Goal: Information Seeking & Learning: Learn about a topic

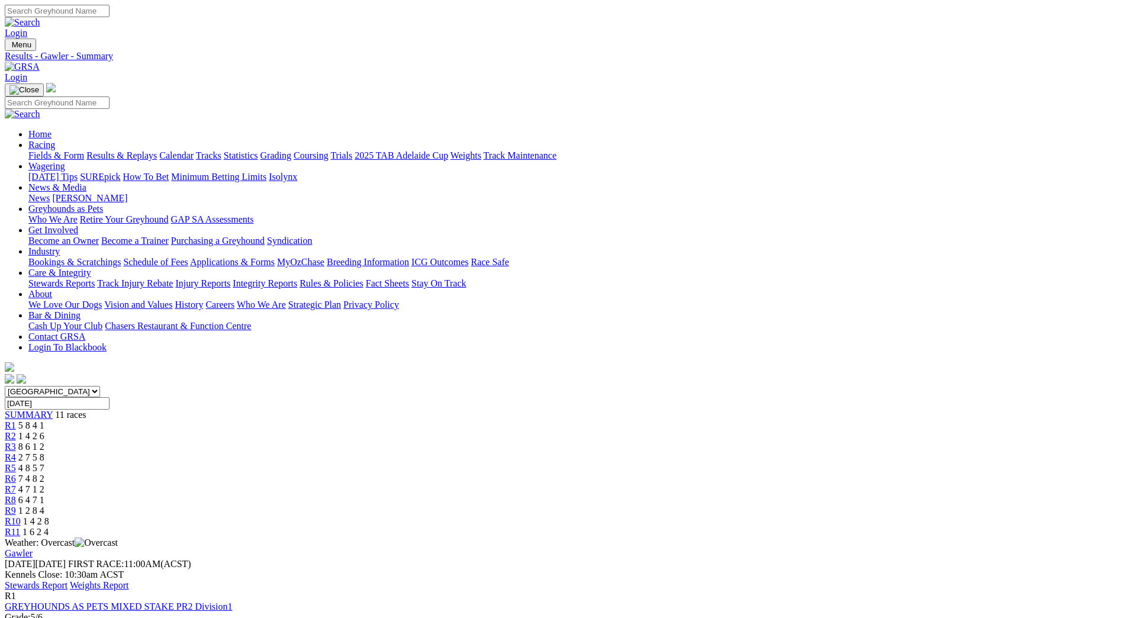
click at [68, 580] on link "Stewards Report" at bounding box center [36, 585] width 63 height 10
click at [822, 516] on div "R10 1 4 2 8" at bounding box center [562, 521] width 1114 height 11
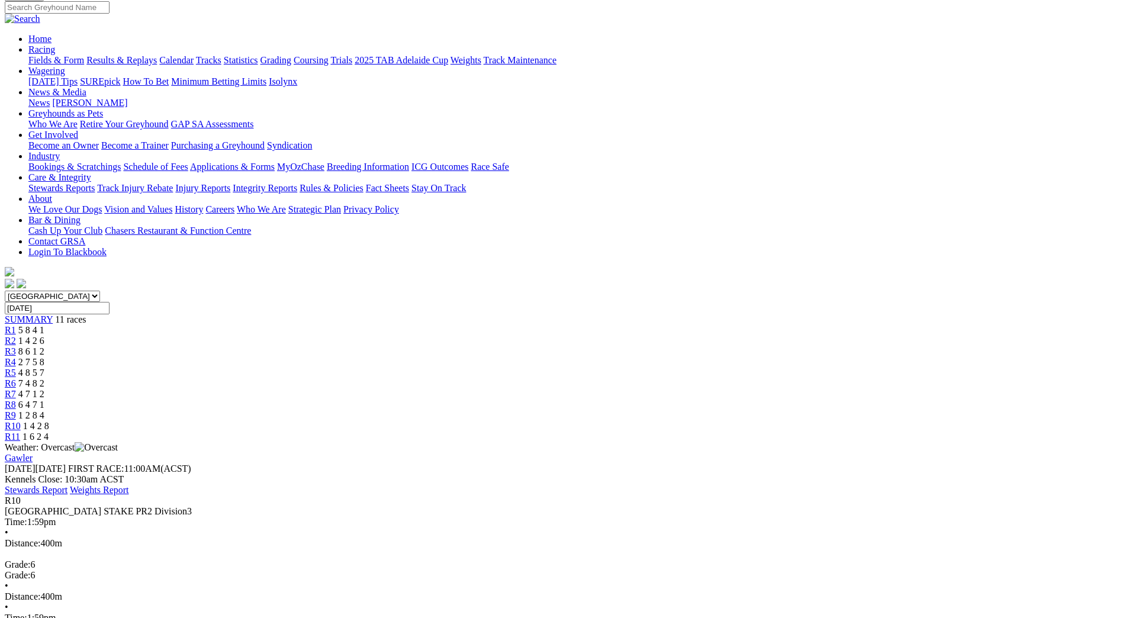
scroll to position [118, 0]
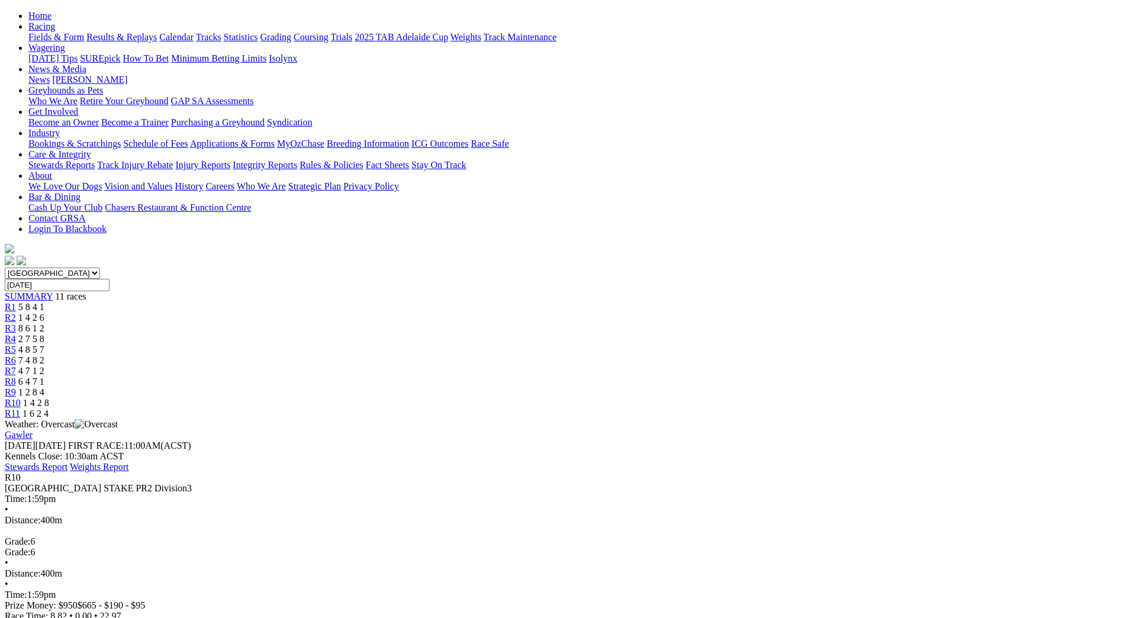
click at [68, 462] on link "Stewards Report" at bounding box center [36, 467] width 63 height 10
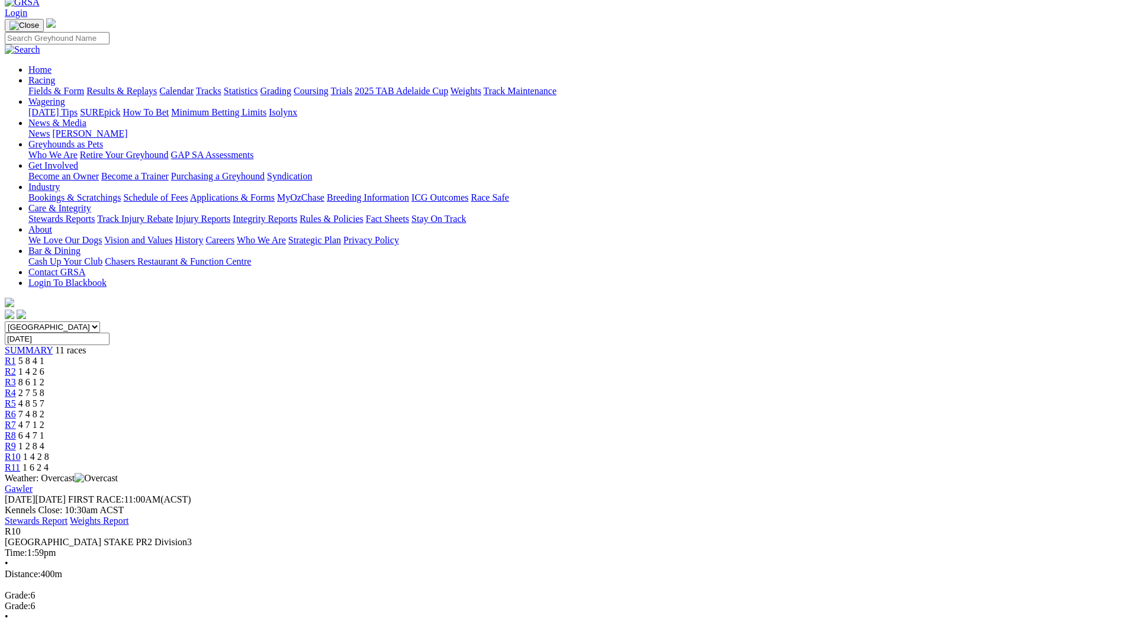
scroll to position [0, 0]
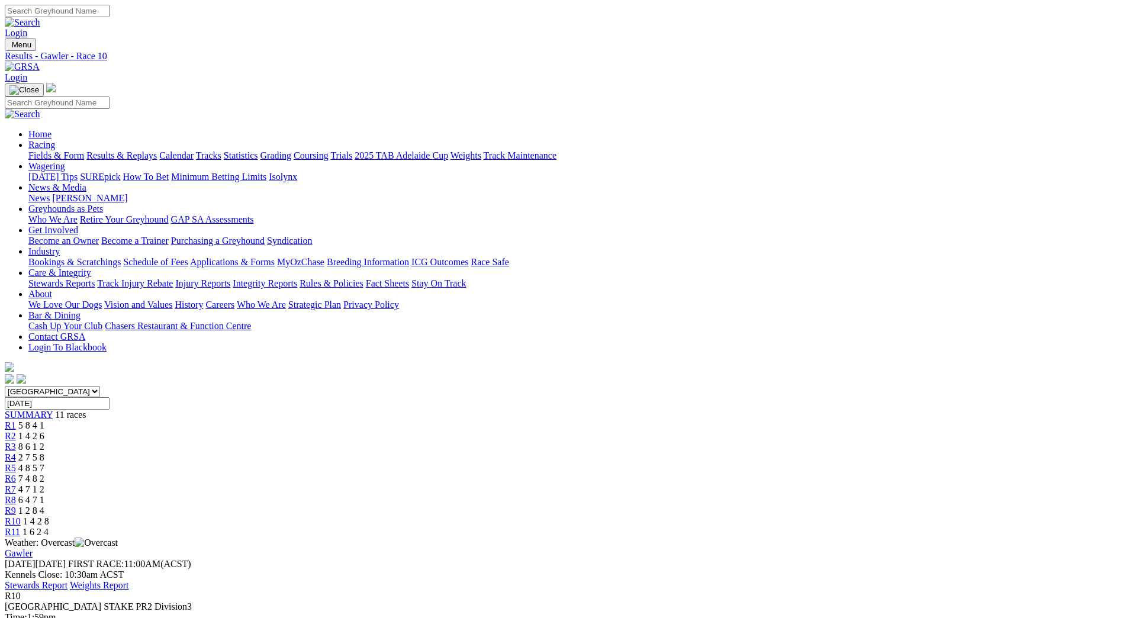
click at [84, 150] on link "Fields & Form" at bounding box center [56, 155] width 56 height 10
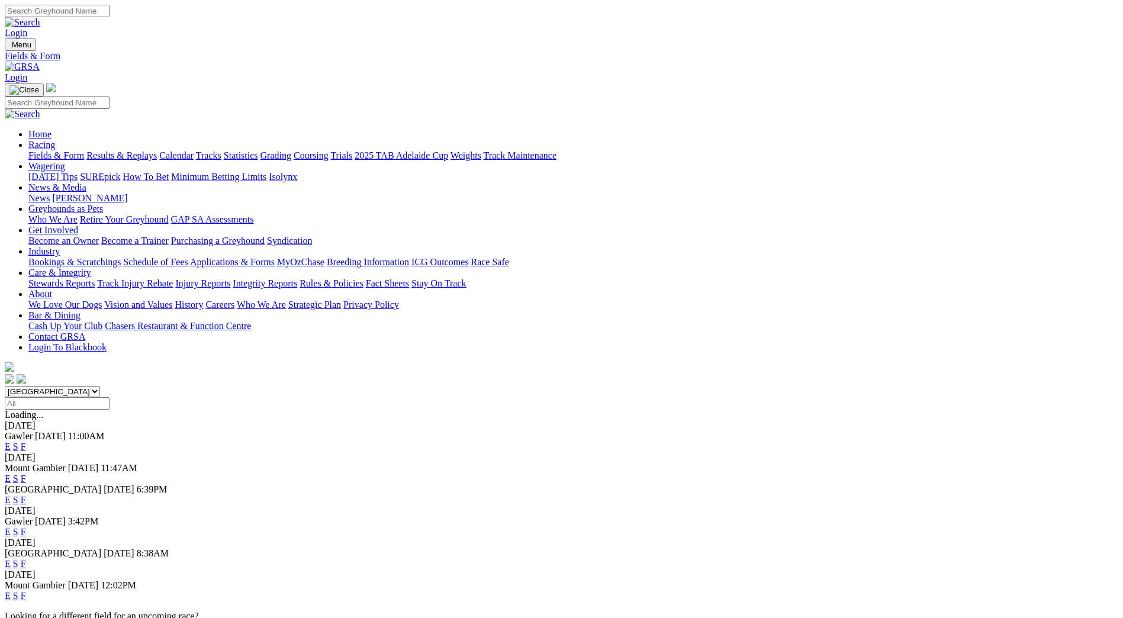
click at [26, 527] on link "F" at bounding box center [23, 532] width 5 height 10
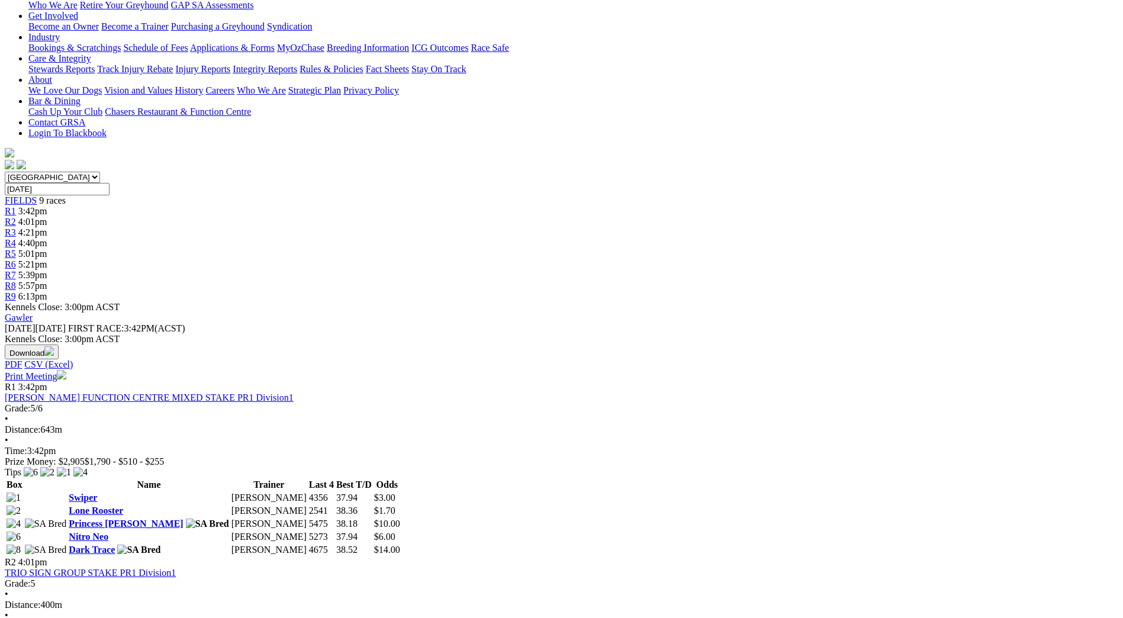
scroll to position [237, 0]
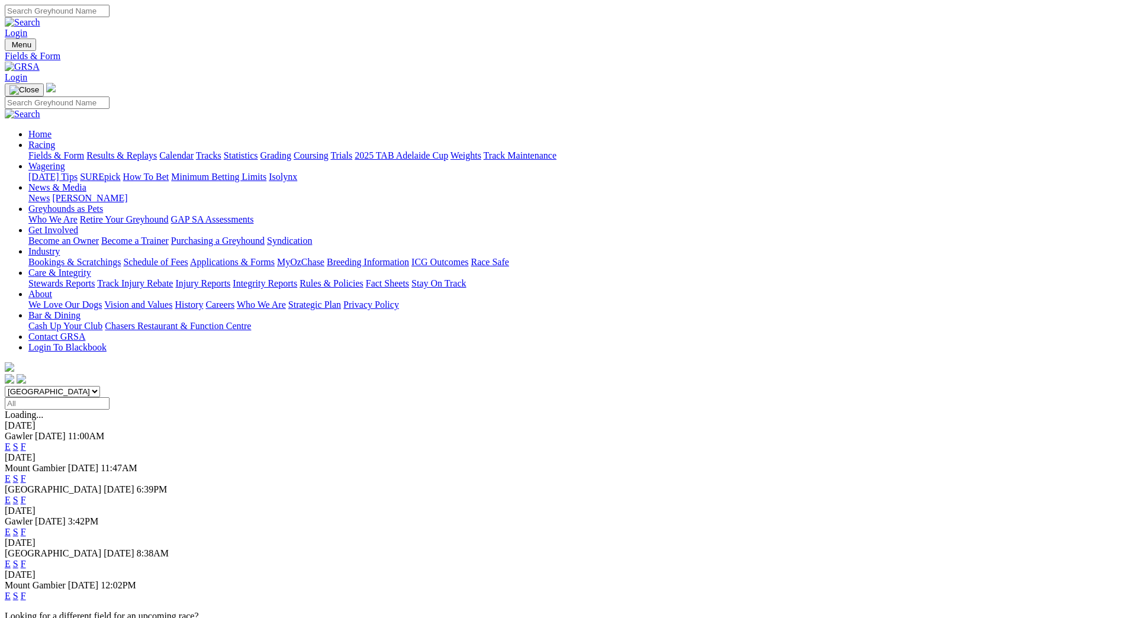
click at [26, 559] on link "F" at bounding box center [23, 564] width 5 height 10
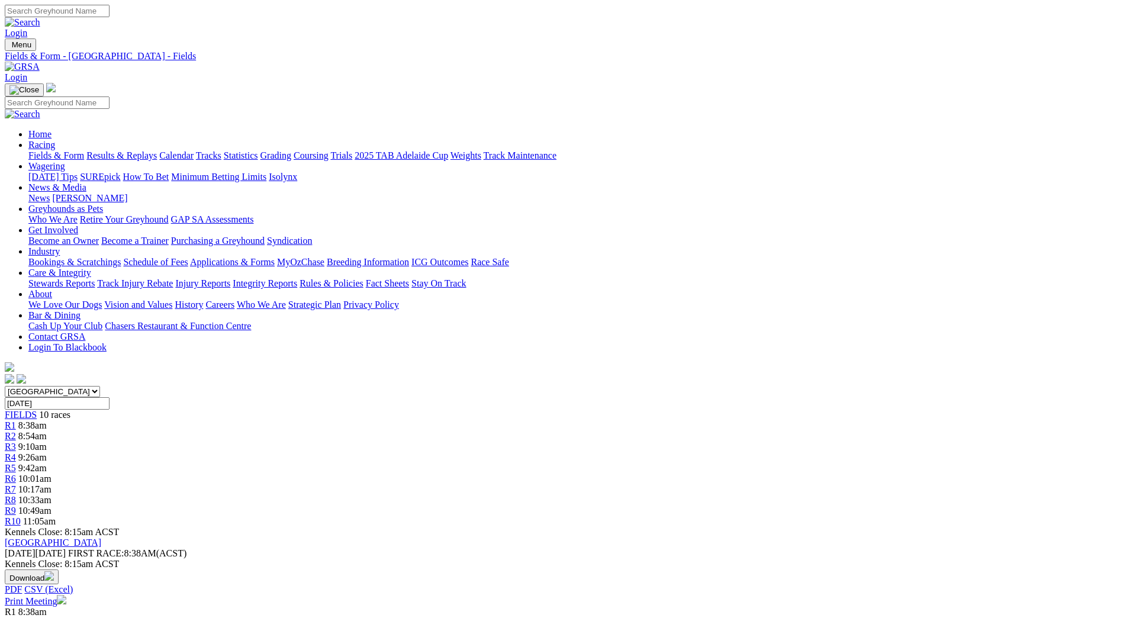
click at [86, 182] on link "News & Media" at bounding box center [57, 187] width 58 height 10
click at [127, 193] on link "[PERSON_NAME]" at bounding box center [89, 198] width 75 height 10
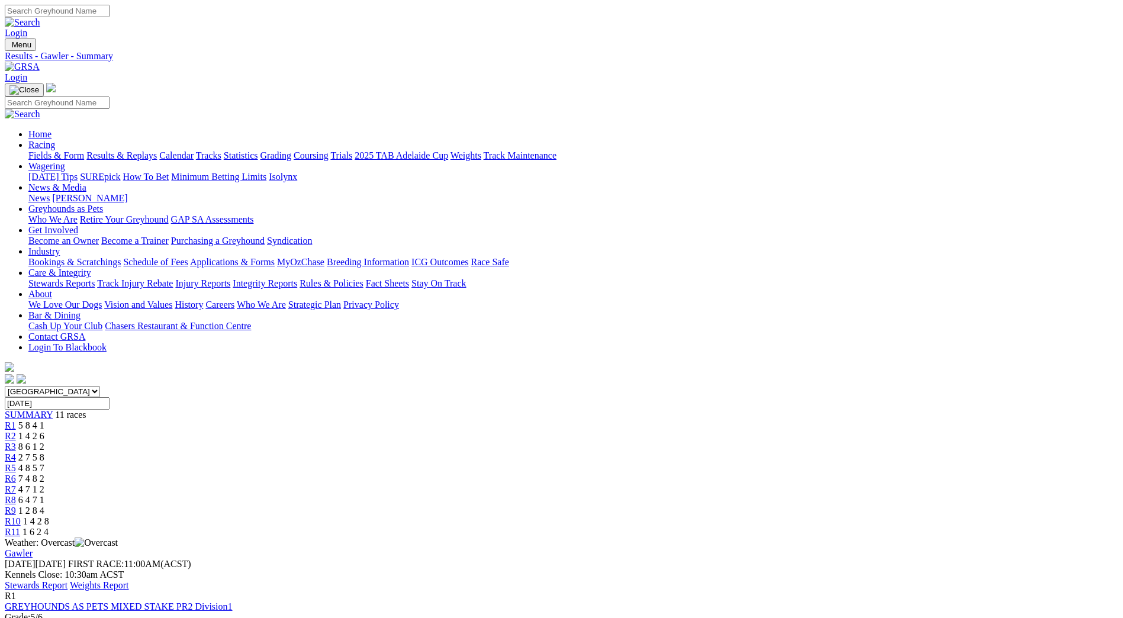
click at [68, 580] on link "Stewards Report" at bounding box center [36, 585] width 63 height 10
